Goal: Task Accomplishment & Management: Manage account settings

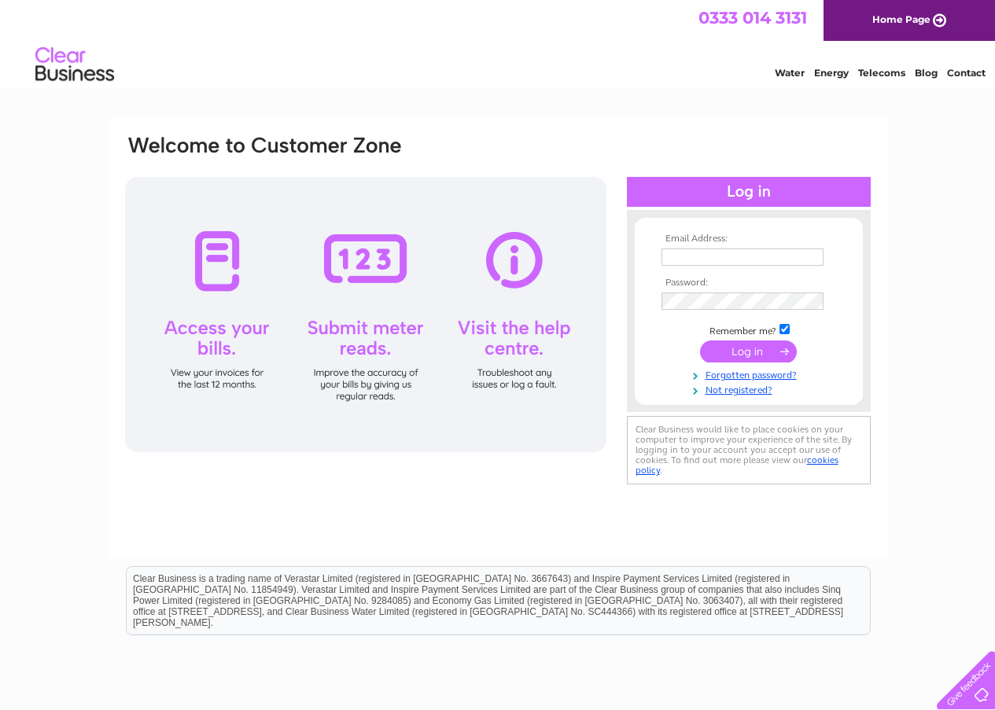
type input "kspharm@outlook.com"
click at [770, 352] on input "submit" at bounding box center [748, 352] width 97 height 22
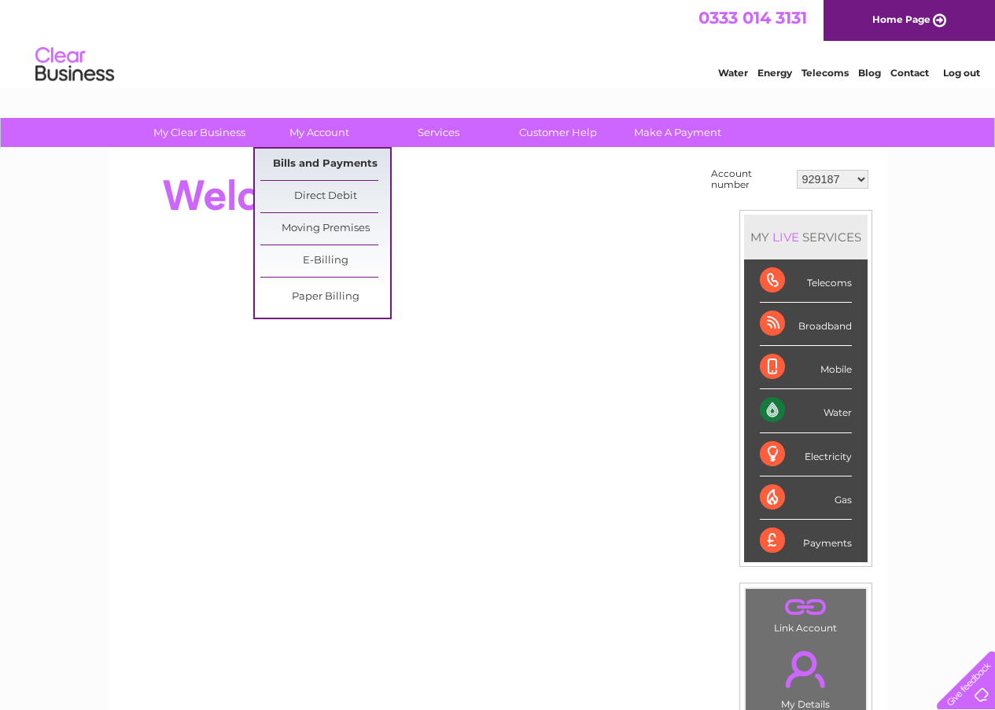
click at [310, 163] on link "Bills and Payments" at bounding box center [325, 164] width 130 height 31
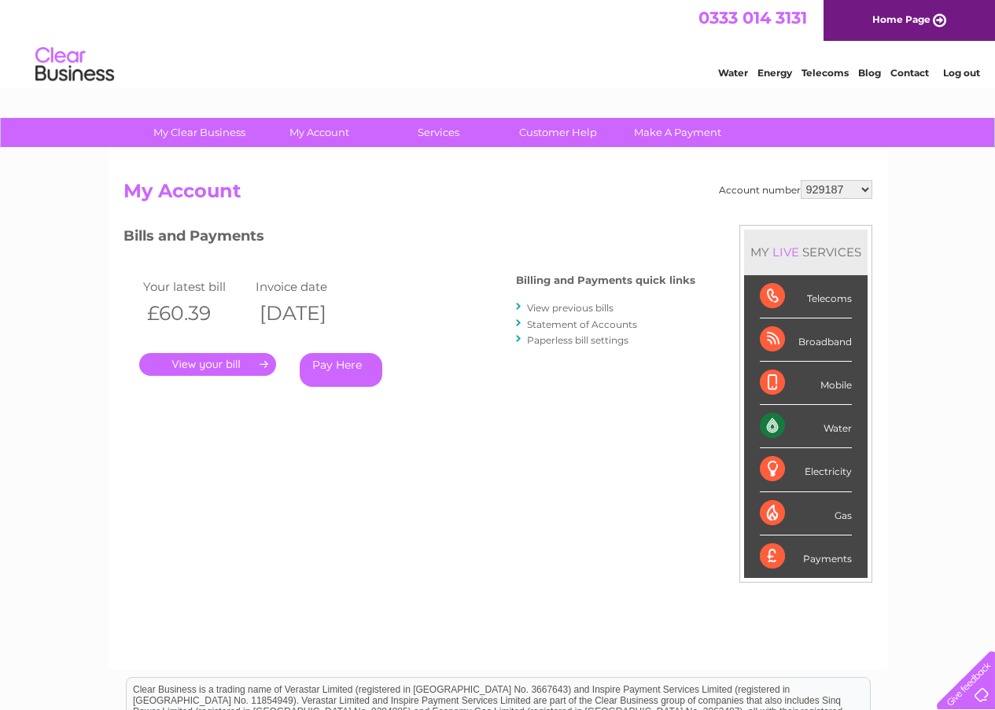
click at [230, 367] on link "." at bounding box center [207, 364] width 137 height 23
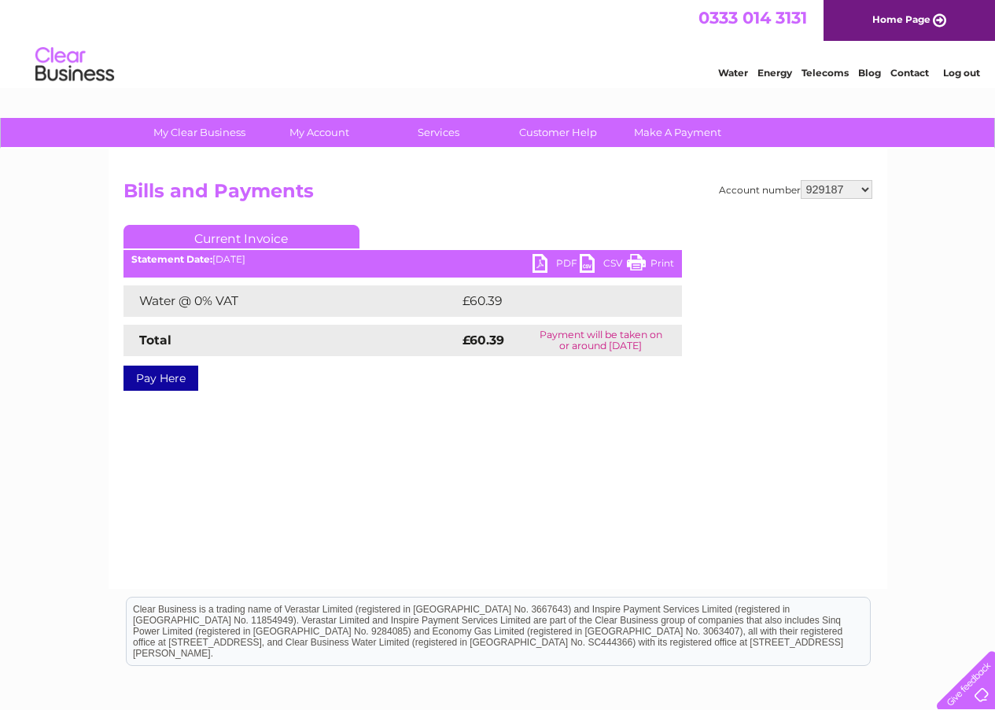
click at [553, 270] on link "PDF" at bounding box center [555, 265] width 47 height 23
select select "30291808"
click at [801, 180] on select "929187 30291808" at bounding box center [837, 189] width 72 height 19
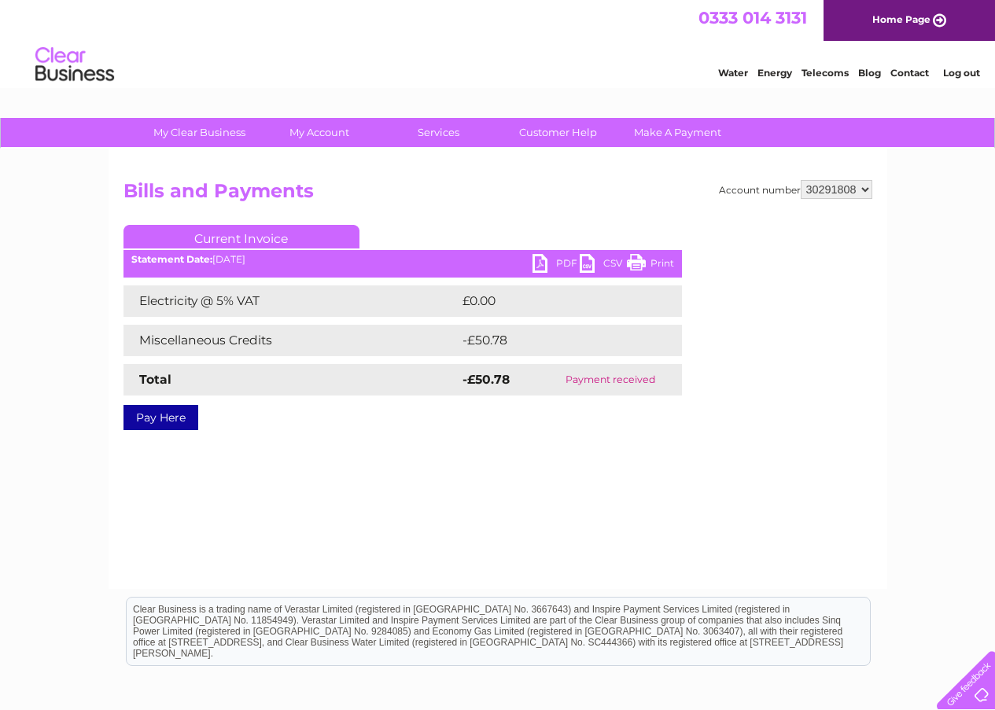
click at [561, 267] on link "PDF" at bounding box center [555, 265] width 47 height 23
click at [963, 69] on link "Log out" at bounding box center [961, 73] width 37 height 12
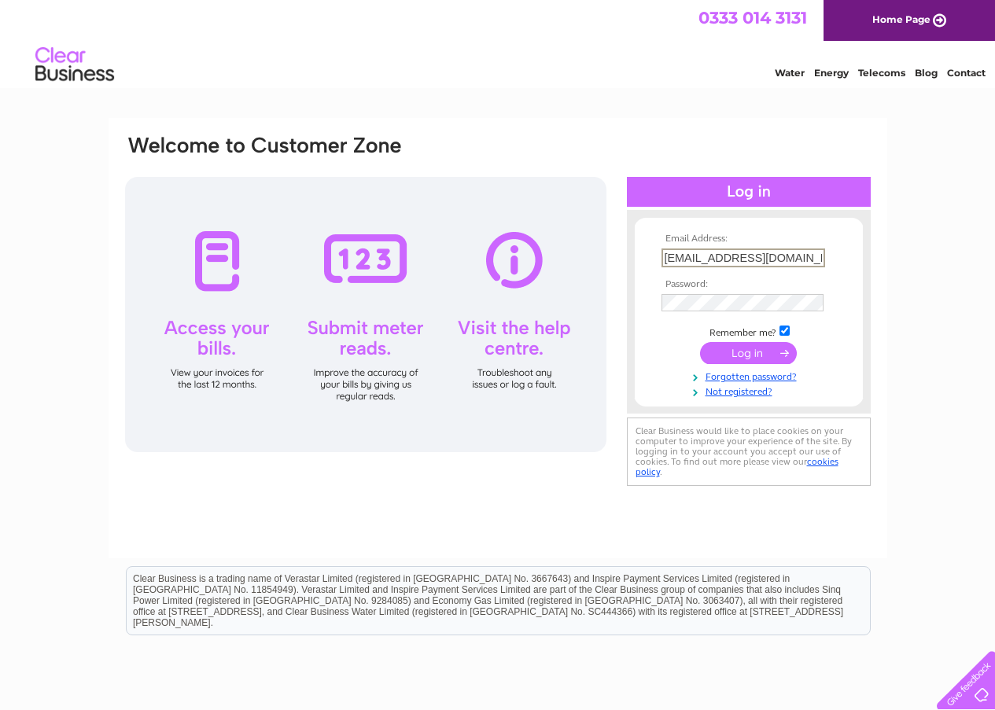
click at [813, 258] on input "kspharm@outlook.com" at bounding box center [743, 258] width 164 height 19
type input "backpharmacy@outlook.com"
click at [762, 349] on input "submit" at bounding box center [748, 352] width 97 height 22
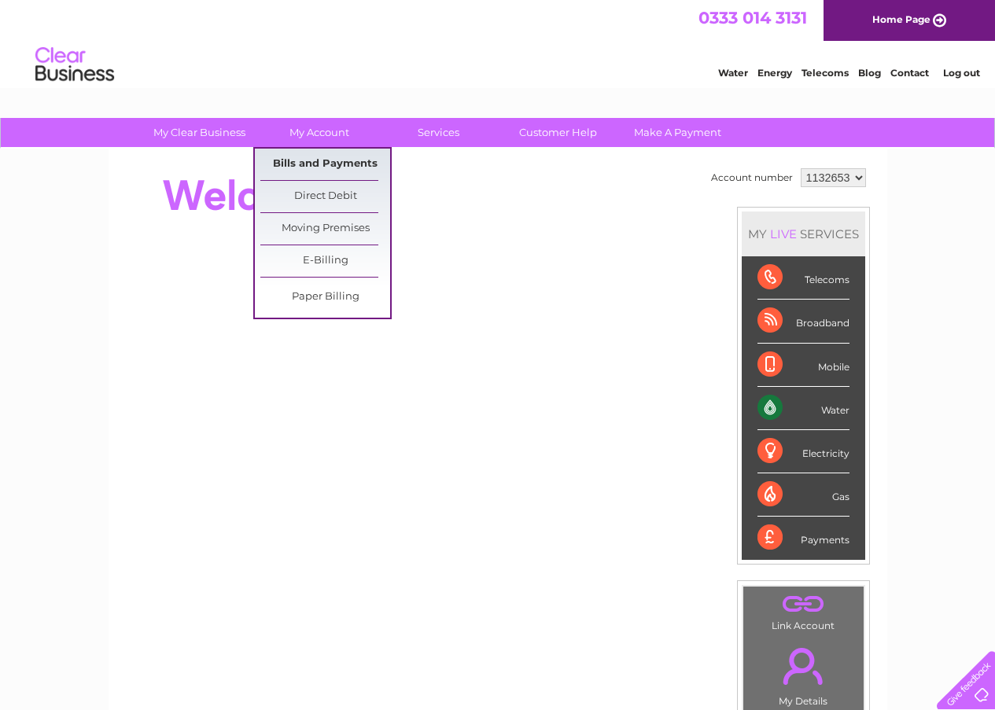
click at [318, 169] on link "Bills and Payments" at bounding box center [325, 164] width 130 height 31
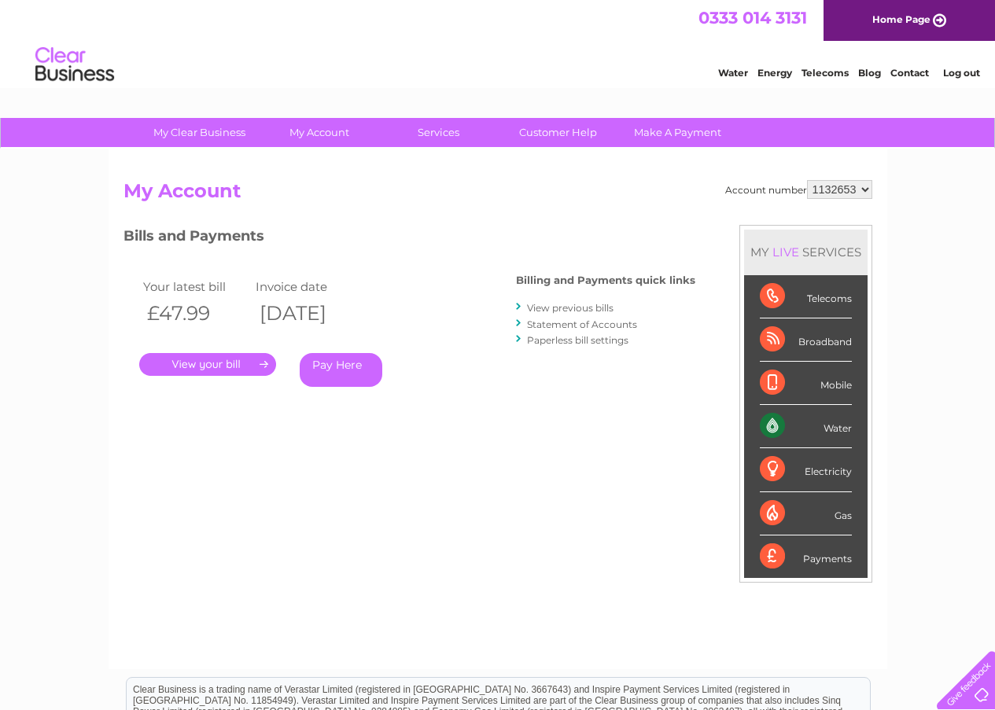
click at [226, 369] on link "." at bounding box center [207, 364] width 137 height 23
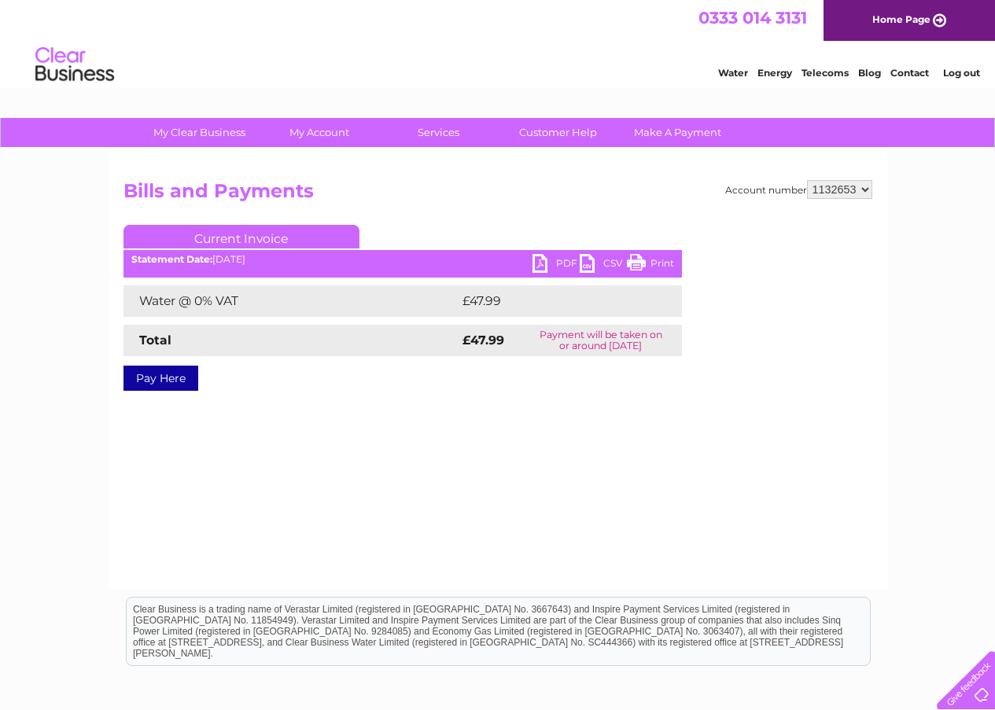
click at [561, 269] on link "PDF" at bounding box center [555, 265] width 47 height 23
drag, startPoint x: 856, startPoint y: 192, endPoint x: 938, endPoint y: 196, distance: 82.7
click at [935, 209] on div "My Clear Business Login Details My Details My Preferences Link Account My Accou…" at bounding box center [497, 488] width 995 height 740
click at [963, 78] on link "Log out" at bounding box center [961, 73] width 37 height 12
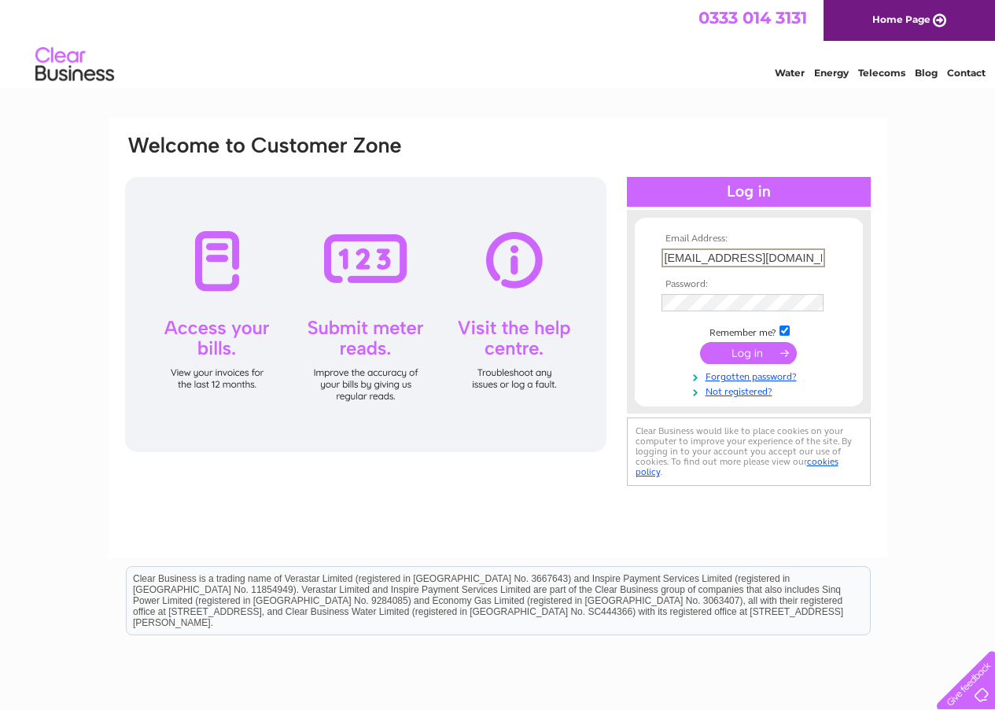
click at [810, 258] on input "backpharmacy@outlook.com" at bounding box center [743, 258] width 164 height 19
type input "bonarbridgepharmacy@outlook.com"
click at [760, 343] on input "submit" at bounding box center [748, 352] width 97 height 22
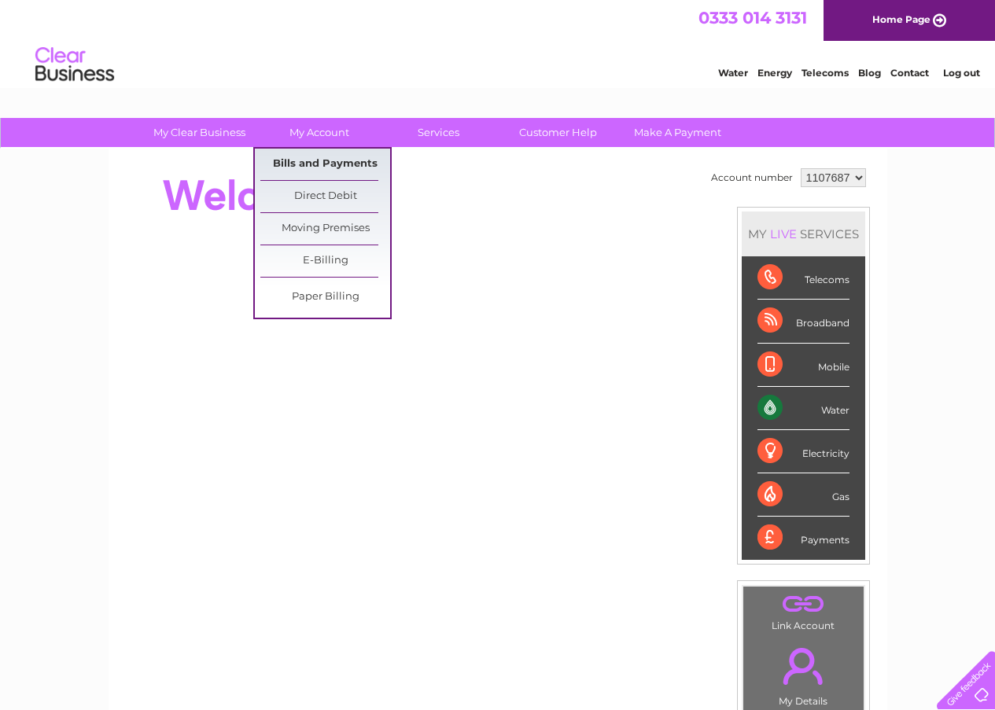
click at [311, 160] on link "Bills and Payments" at bounding box center [325, 164] width 130 height 31
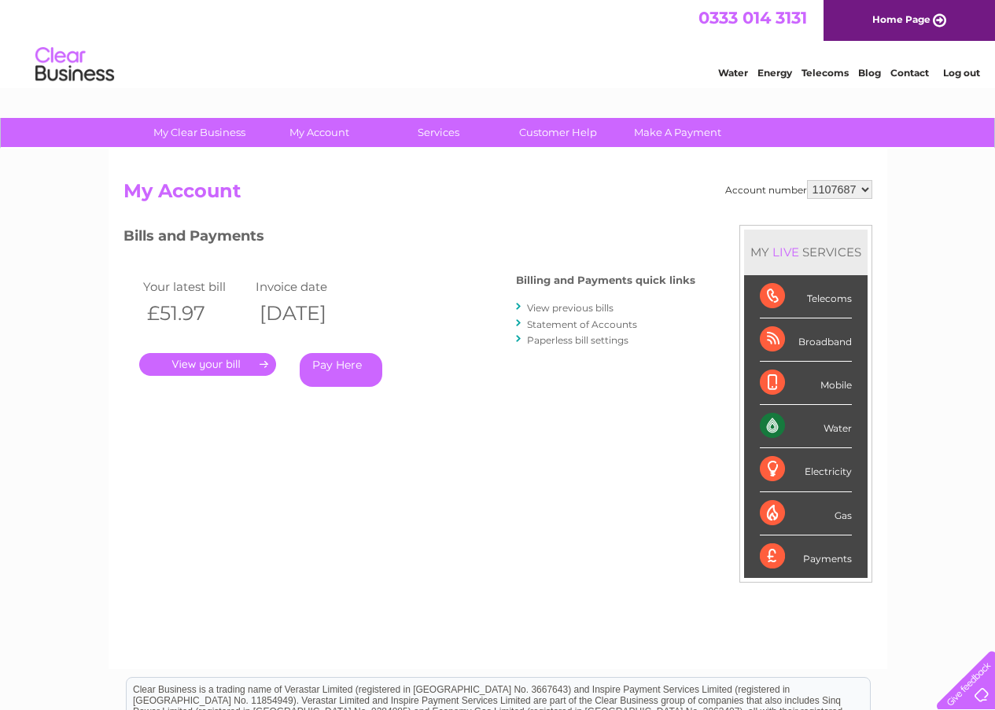
click at [201, 367] on link "." at bounding box center [207, 364] width 137 height 23
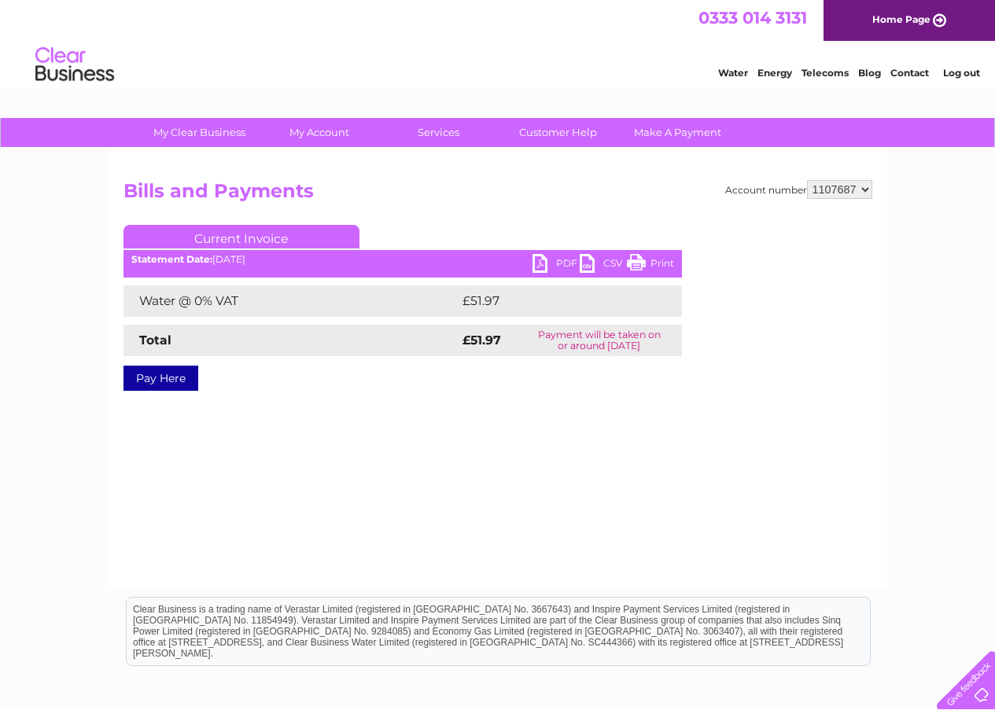
click at [558, 267] on link "PDF" at bounding box center [555, 265] width 47 height 23
drag, startPoint x: 867, startPoint y: 194, endPoint x: 953, endPoint y: 126, distance: 110.3
click at [931, 171] on div "My Clear Business Login Details My Details My Preferences Link Account My Accou…" at bounding box center [497, 488] width 995 height 740
click at [968, 72] on link "Log out" at bounding box center [961, 73] width 37 height 12
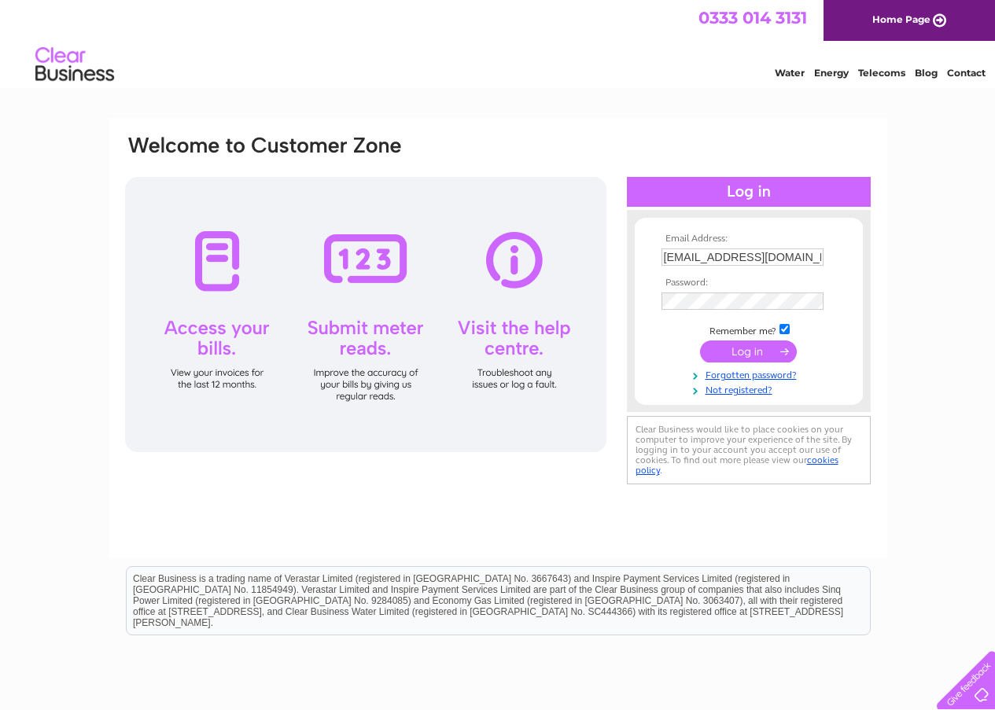
click at [666, 256] on input "bonarbridgepharmacy@outlook.com" at bounding box center [742, 257] width 162 height 17
type input "sandra@sjnconsultants.com"
drag, startPoint x: 772, startPoint y: 351, endPoint x: 834, endPoint y: 344, distance: 61.7
click at [771, 352] on input "submit" at bounding box center [748, 352] width 97 height 22
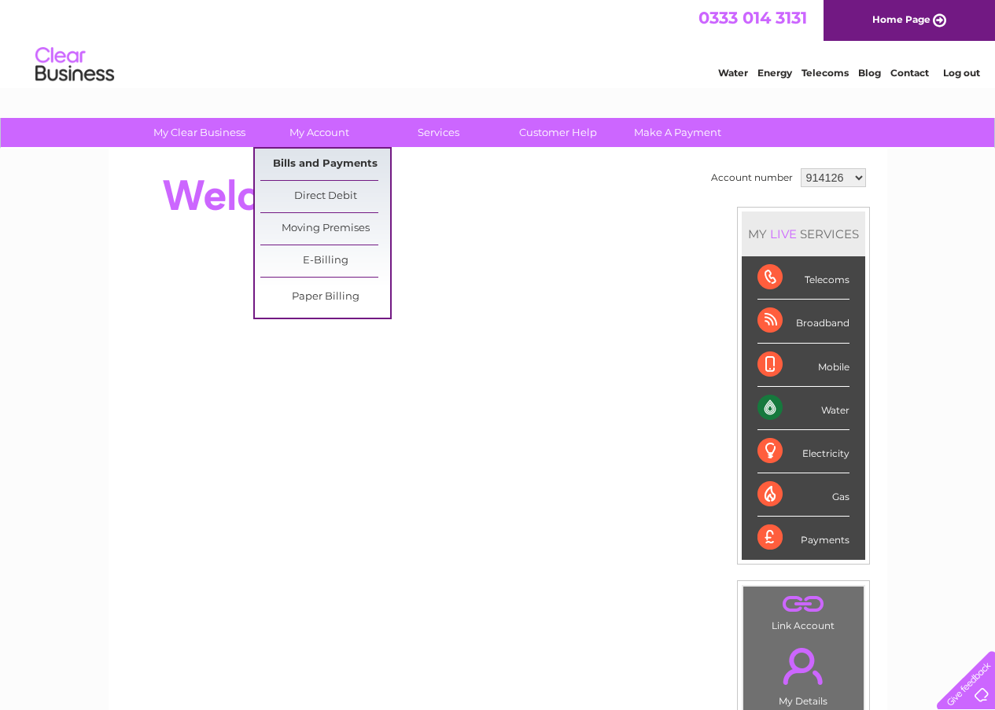
click at [334, 156] on link "Bills and Payments" at bounding box center [325, 164] width 130 height 31
click at [357, 166] on link "Bills and Payments" at bounding box center [325, 164] width 130 height 31
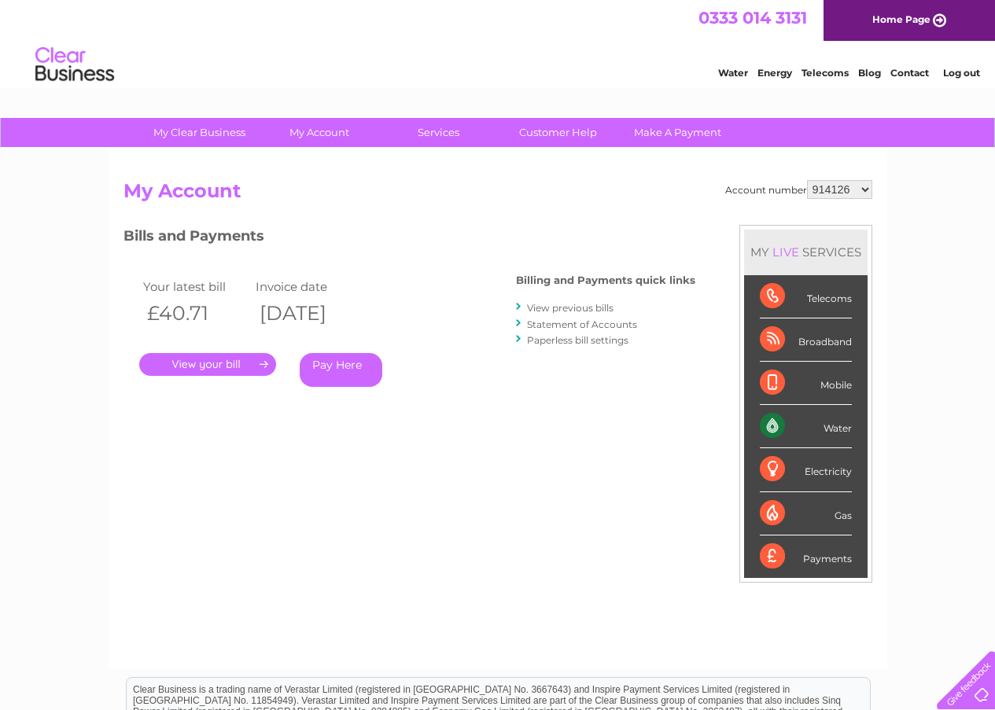
click at [198, 363] on link "." at bounding box center [207, 364] width 137 height 23
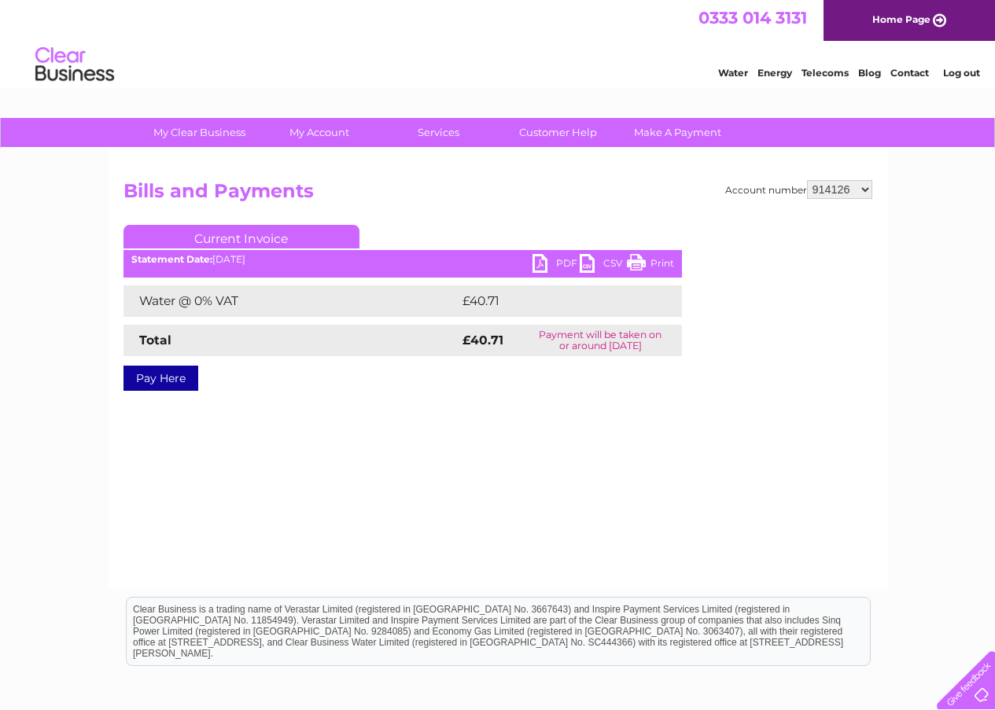
click at [555, 267] on link "PDF" at bounding box center [555, 265] width 47 height 23
select select "1107691"
click at [808, 180] on select "914126 1107691" at bounding box center [839, 189] width 65 height 19
click at [561, 260] on link "PDF" at bounding box center [555, 265] width 47 height 23
click at [966, 74] on link "Log out" at bounding box center [961, 73] width 37 height 12
